Goal: Information Seeking & Learning: Learn about a topic

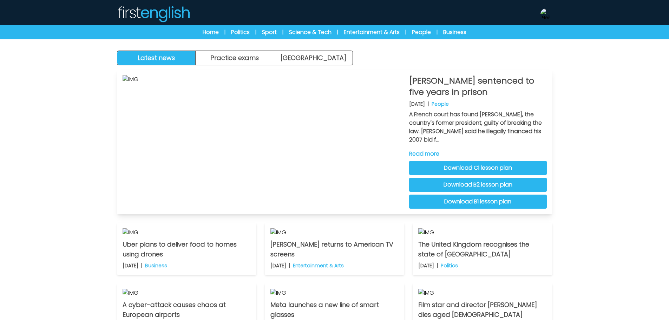
click at [429, 154] on link "Read more" at bounding box center [478, 154] width 138 height 8
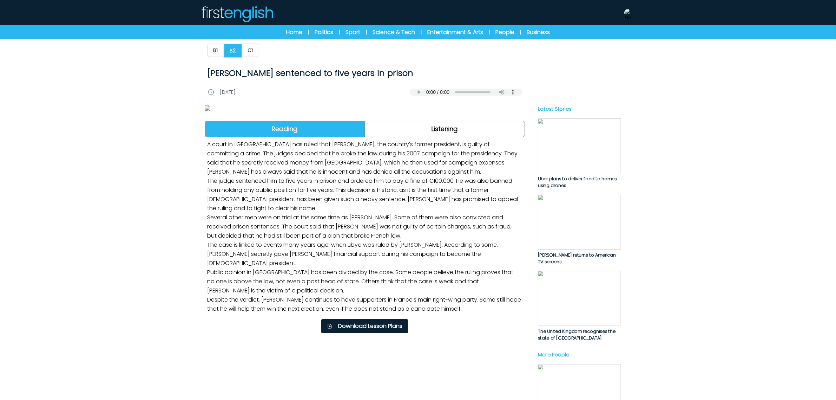
click at [674, 177] on div "B1 B2 C1 [PERSON_NAME] sentenced to five years in prison [PERSON_NAME] sentence…" at bounding box center [418, 379] width 836 height 750
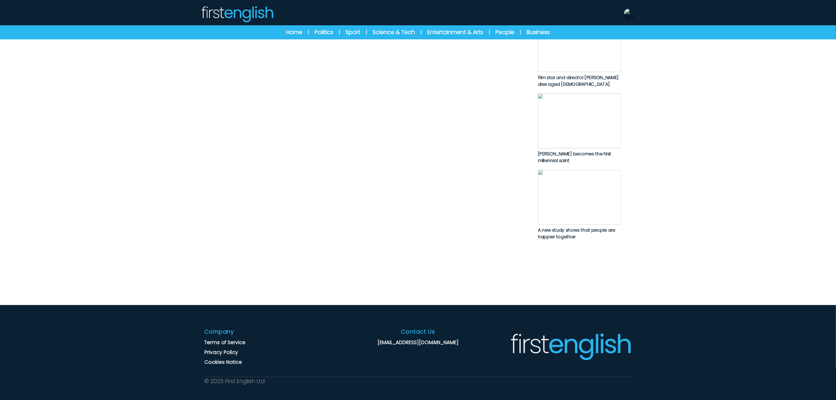
scroll to position [351, 0]
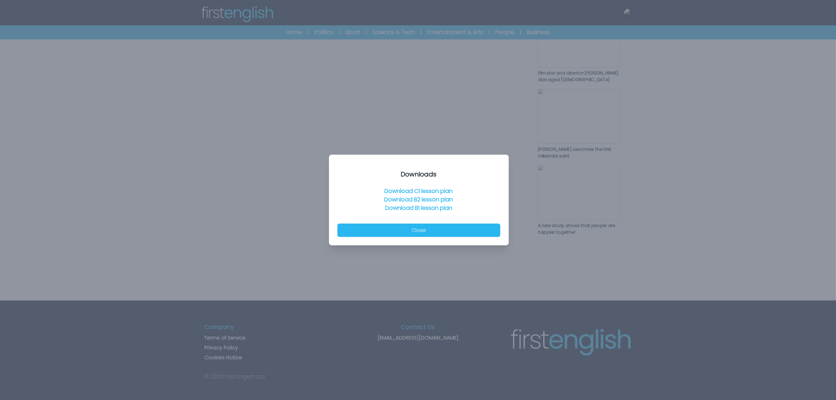
click at [178, 58] on div at bounding box center [418, 200] width 836 height 400
click at [408, 239] on div "Downloads Download C1 lesson plan Download B2 lesson plan Download B1 lesson pl…" at bounding box center [419, 200] width 180 height 91
click at [409, 234] on button "Close" at bounding box center [418, 229] width 163 height 13
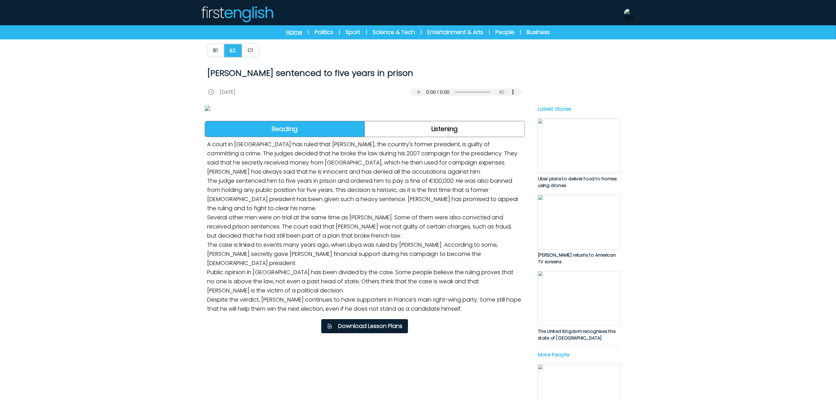
click at [291, 31] on link "Home" at bounding box center [294, 32] width 16 height 8
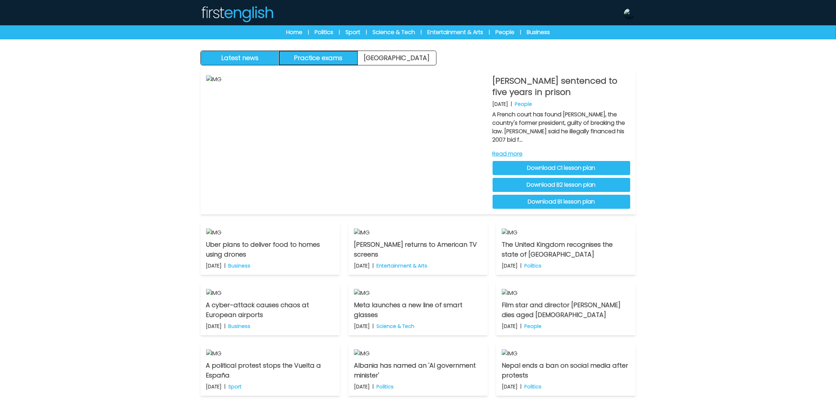
click at [346, 59] on button "Practice exams" at bounding box center [318, 58] width 79 height 14
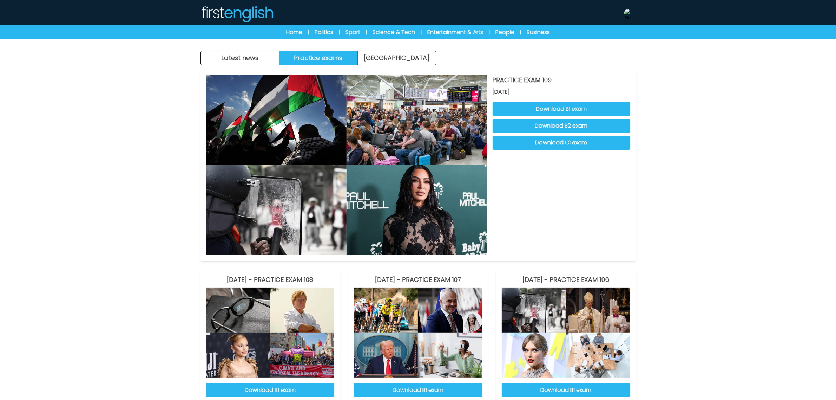
click at [427, 51] on div "Latest news Practice exams Exam Centre" at bounding box center [319, 58] width 236 height 15
click at [429, 60] on link "[GEOGRAPHIC_DATA]" at bounding box center [397, 58] width 78 height 14
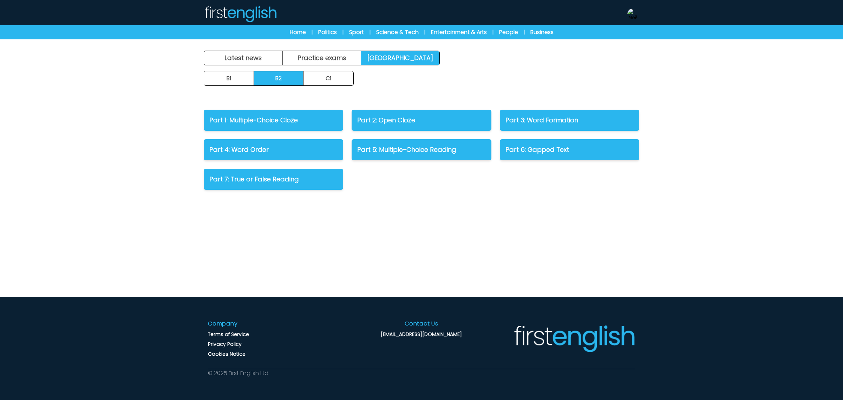
click at [113, 149] on div "Latest news Practice exams Exam Centre Latest news Exam Centre Practice exams E…" at bounding box center [421, 200] width 843 height 400
click at [306, 36] on div "Home | Politics | Sport | Science & Tech | Entertainment & Arts | People | Busi…" at bounding box center [421, 32] width 315 height 8
click at [301, 32] on link "Home" at bounding box center [298, 32] width 16 height 8
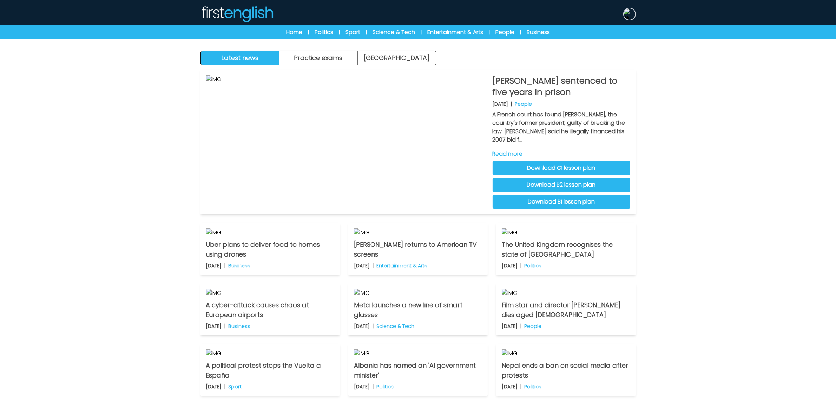
click at [632, 15] on img at bounding box center [629, 13] width 11 height 11
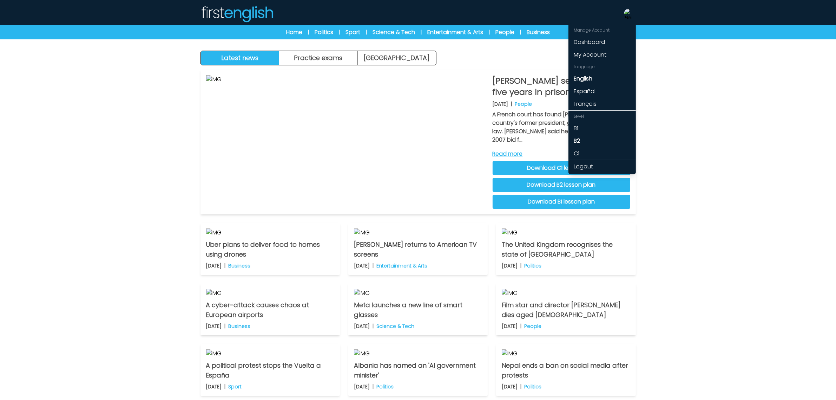
click at [582, 163] on link "Logout" at bounding box center [602, 166] width 67 height 13
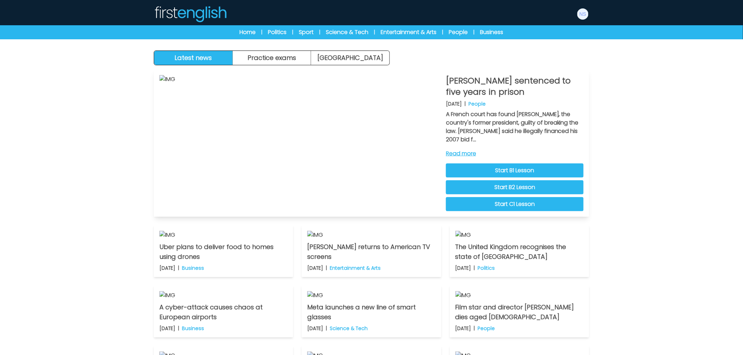
click at [476, 152] on link "Read more" at bounding box center [515, 154] width 138 height 8
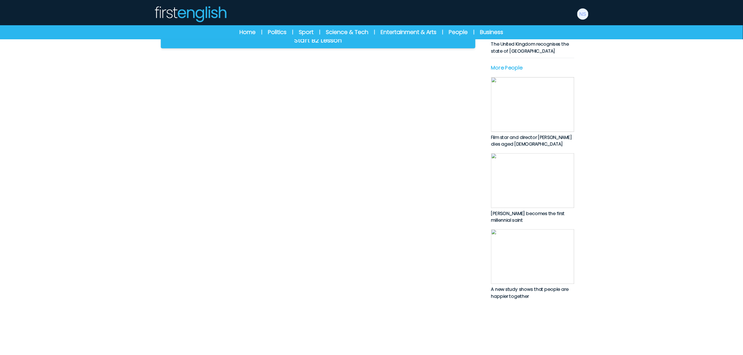
scroll to position [273, 0]
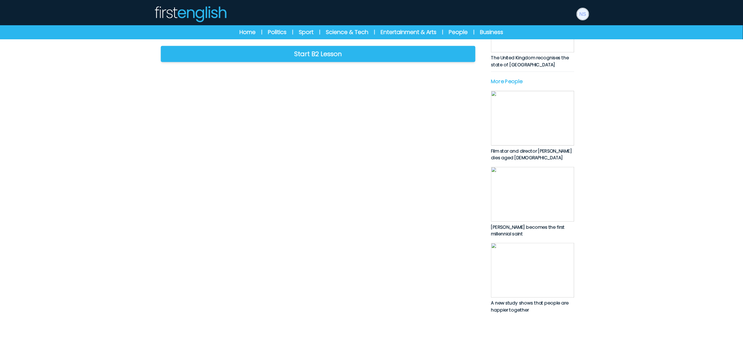
click at [580, 15] on img at bounding box center [582, 13] width 11 height 11
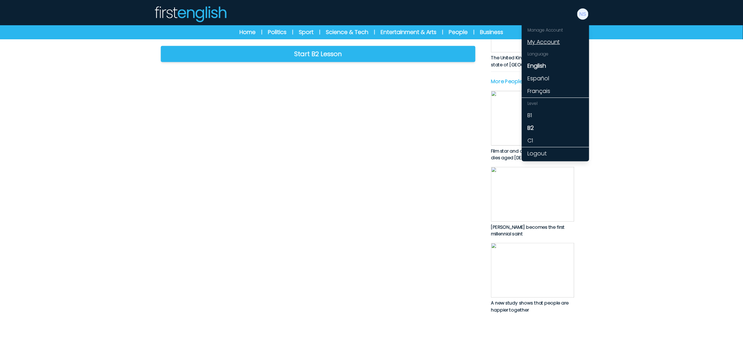
click at [551, 40] on link "My Account" at bounding box center [555, 42] width 67 height 13
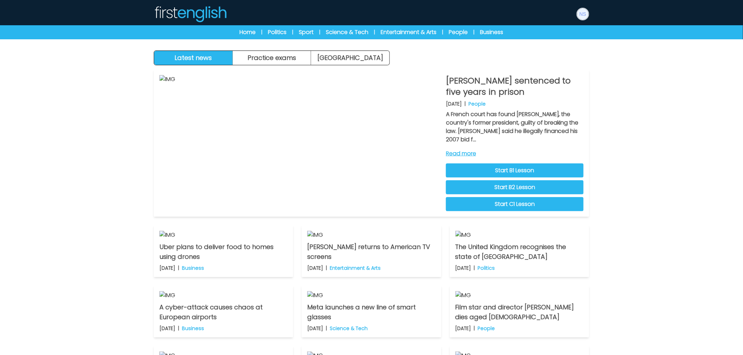
click at [581, 12] on img at bounding box center [582, 13] width 11 height 11
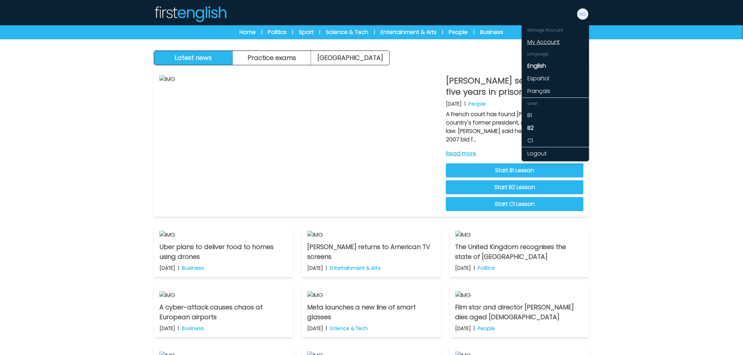
click at [555, 40] on link "My Account" at bounding box center [555, 42] width 67 height 13
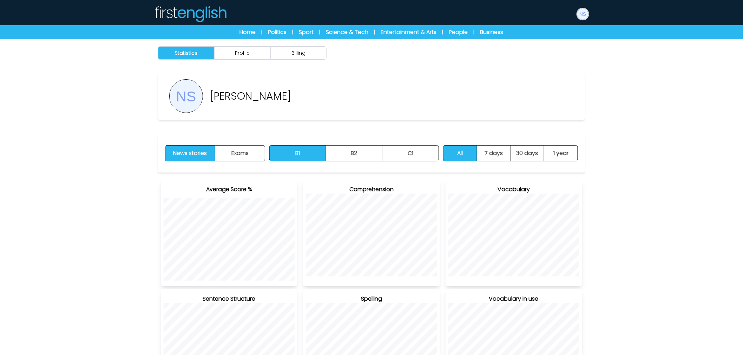
click at [583, 12] on img at bounding box center [582, 13] width 11 height 11
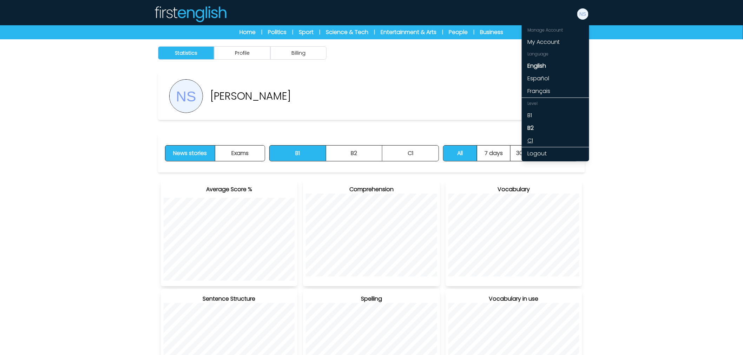
click at [545, 146] on link "C1" at bounding box center [555, 140] width 67 height 13
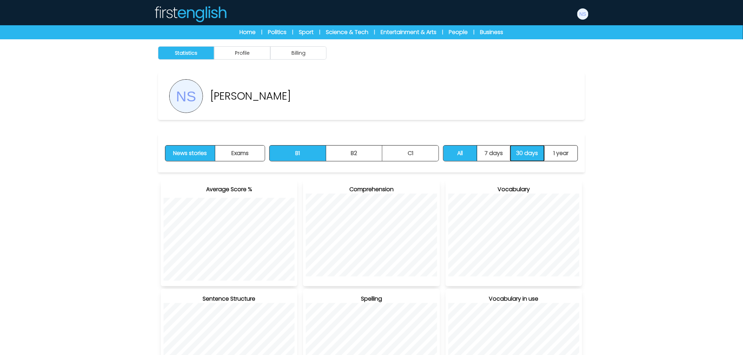
click at [541, 150] on button "30 days" at bounding box center [528, 153] width 34 height 15
click at [583, 15] on img at bounding box center [582, 13] width 11 height 11
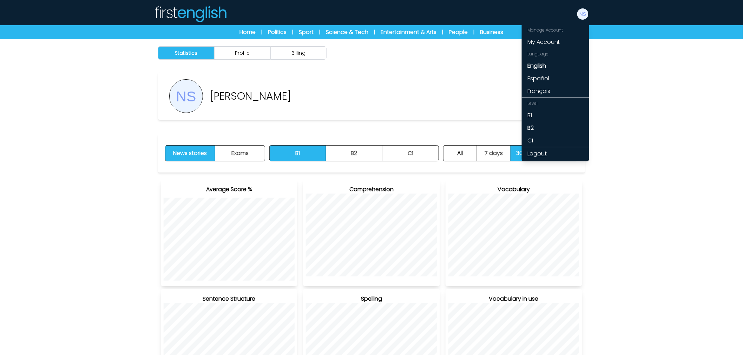
click at [537, 153] on link "Logout" at bounding box center [555, 153] width 67 height 13
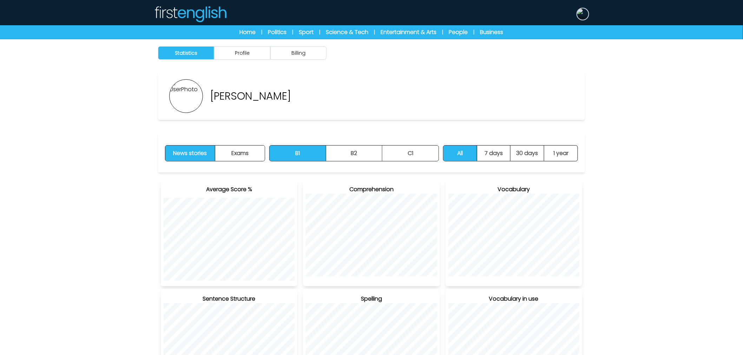
click at [583, 11] on img at bounding box center [582, 13] width 11 height 11
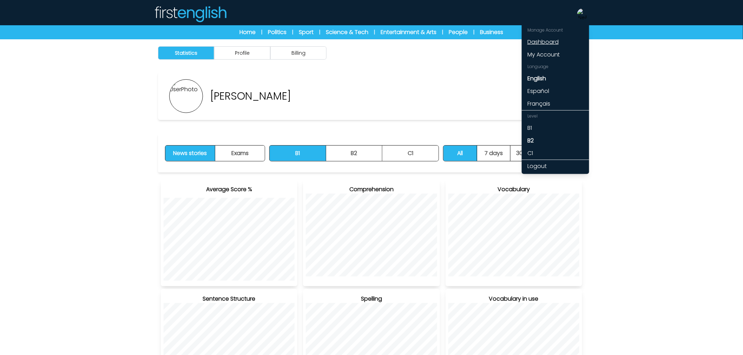
click at [553, 40] on link "Dashboard" at bounding box center [555, 42] width 67 height 13
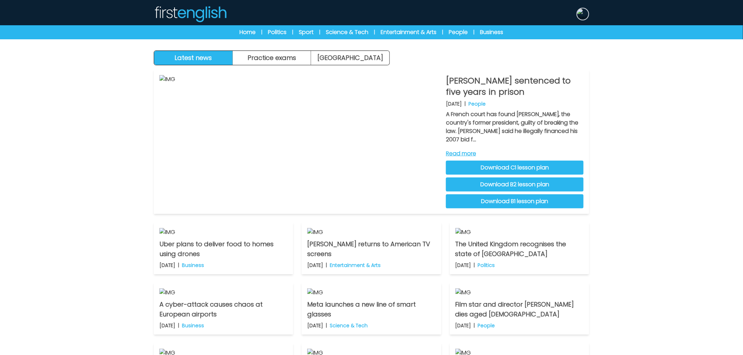
click at [585, 11] on img at bounding box center [582, 13] width 11 height 11
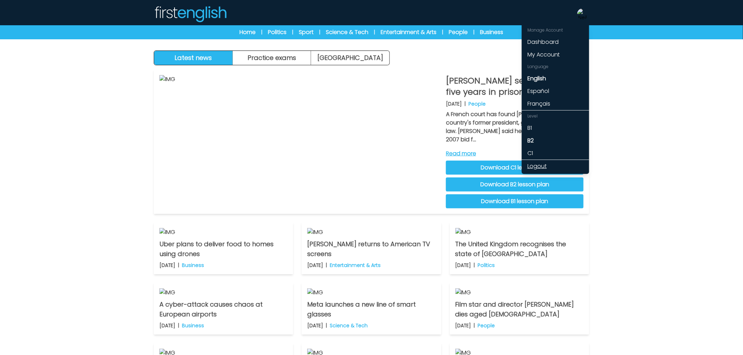
click at [544, 162] on link "Logout" at bounding box center [555, 166] width 67 height 13
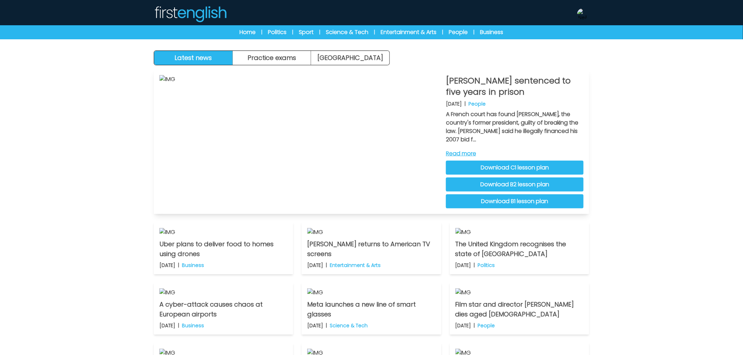
click at [467, 156] on link "Read more" at bounding box center [515, 154] width 138 height 8
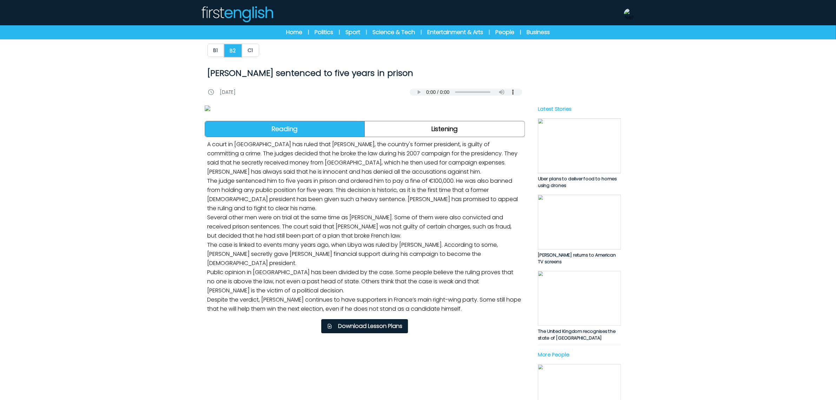
click at [749, 57] on div "B1 B2 C1 [PERSON_NAME] sentenced to five years in prison [PERSON_NAME] sentence…" at bounding box center [418, 379] width 836 height 750
